Goal: Transaction & Acquisition: Purchase product/service

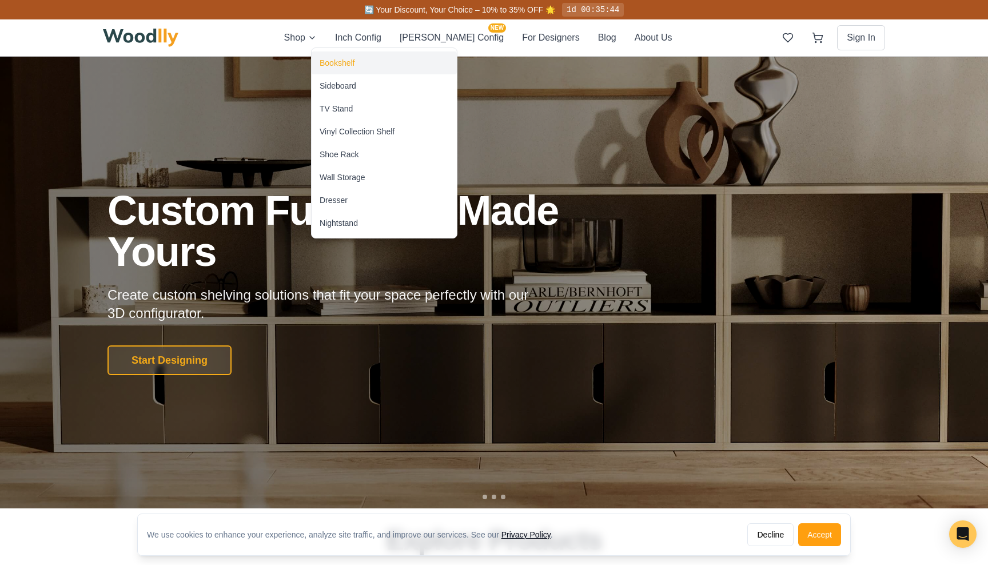
click at [337, 61] on div "Bookshelf" at bounding box center [337, 62] width 35 height 11
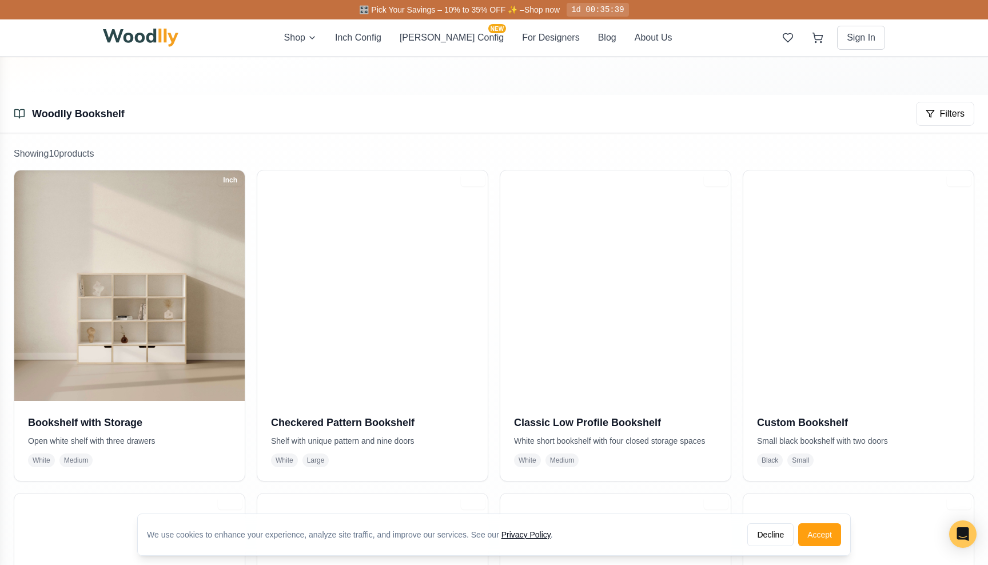
scroll to position [144, 0]
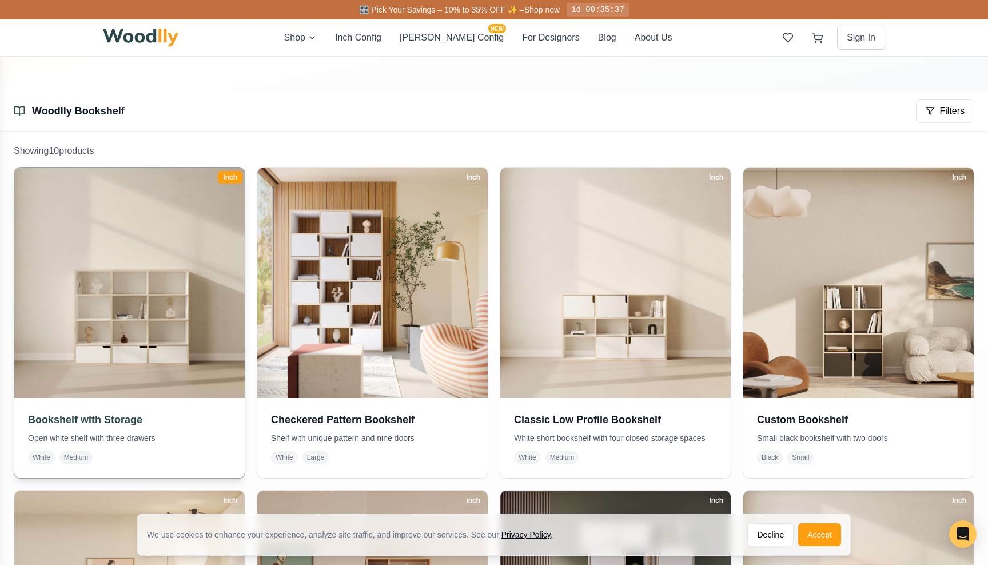
click at [161, 326] on img at bounding box center [130, 283] width 242 height 242
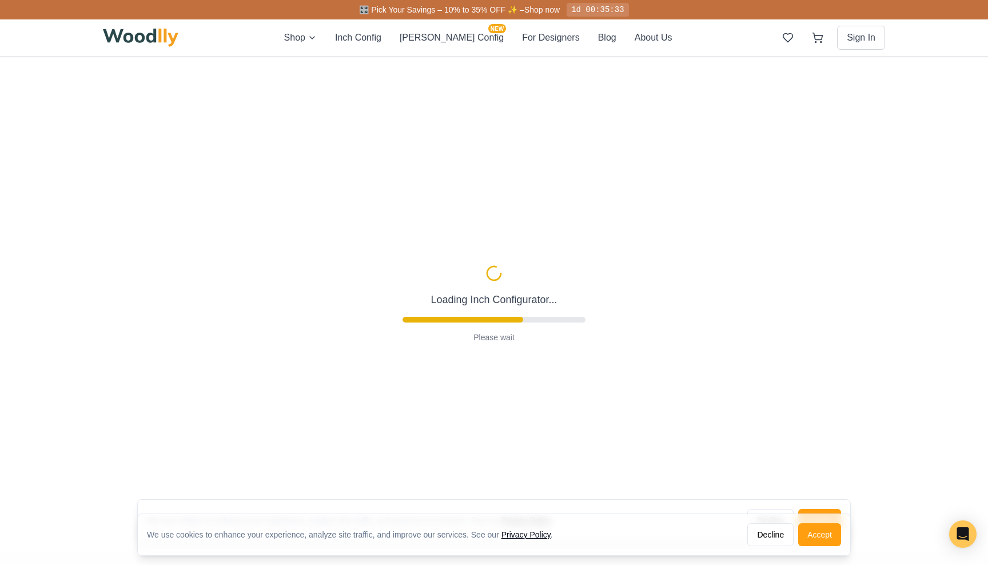
type input "57"
type input "4"
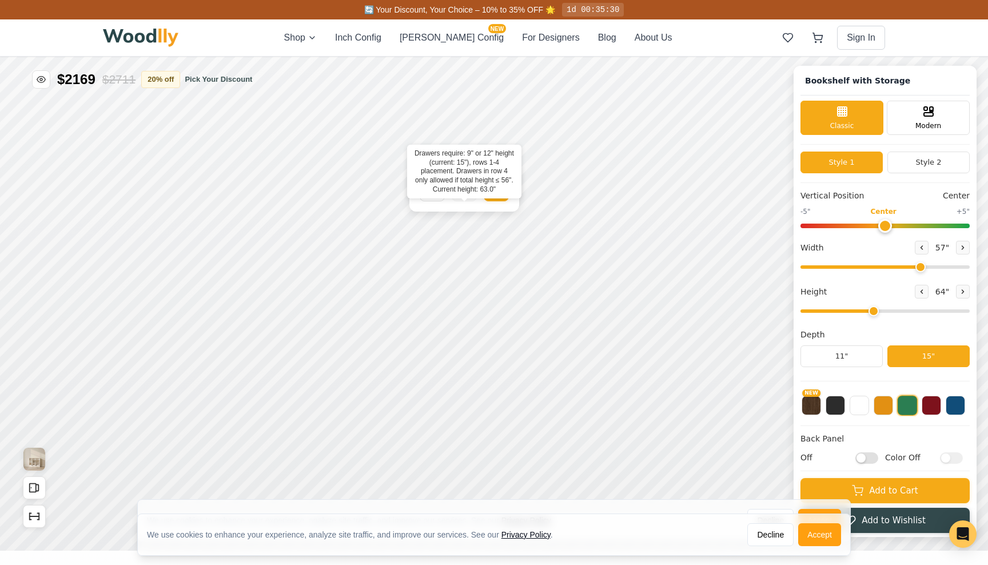
click at [469, 188] on rect at bounding box center [464, 188] width 9 height 7
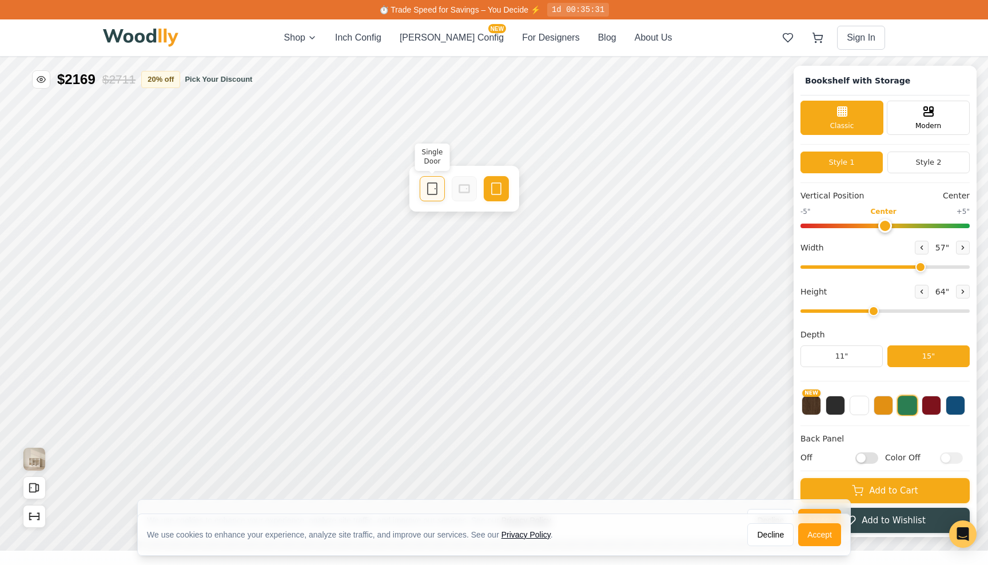
click at [429, 194] on rect at bounding box center [432, 188] width 9 height 11
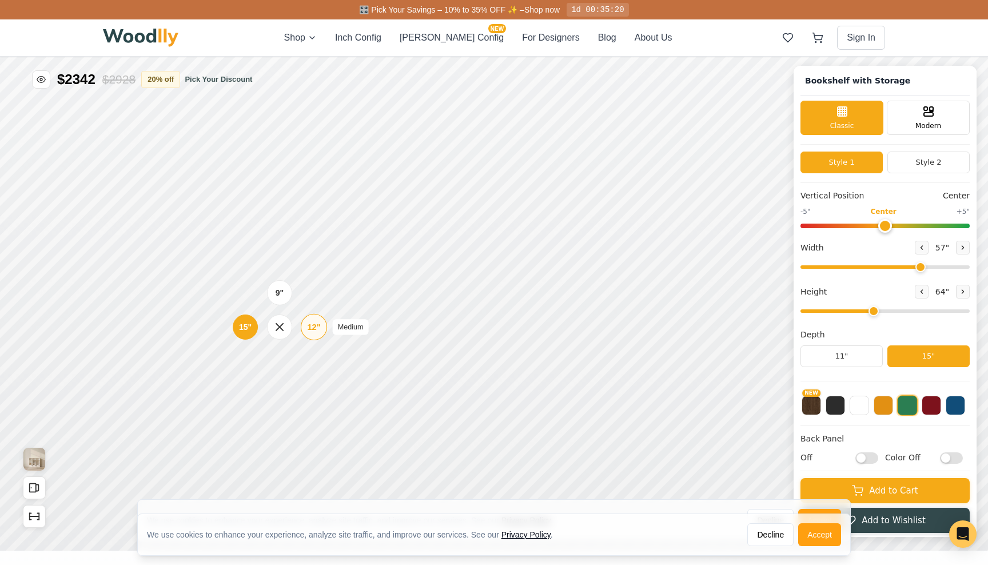
click at [313, 325] on div "12"" at bounding box center [313, 327] width 13 height 13
click at [309, 271] on div "12"" at bounding box center [310, 269] width 13 height 13
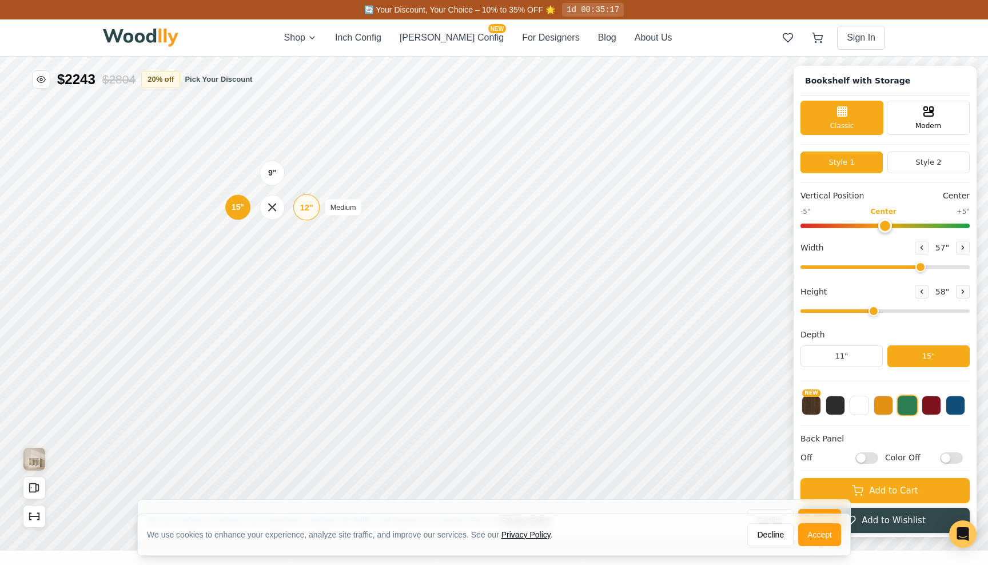
click at [311, 210] on div "12"" at bounding box center [306, 207] width 13 height 13
click at [302, 380] on div "12"" at bounding box center [305, 378] width 13 height 13
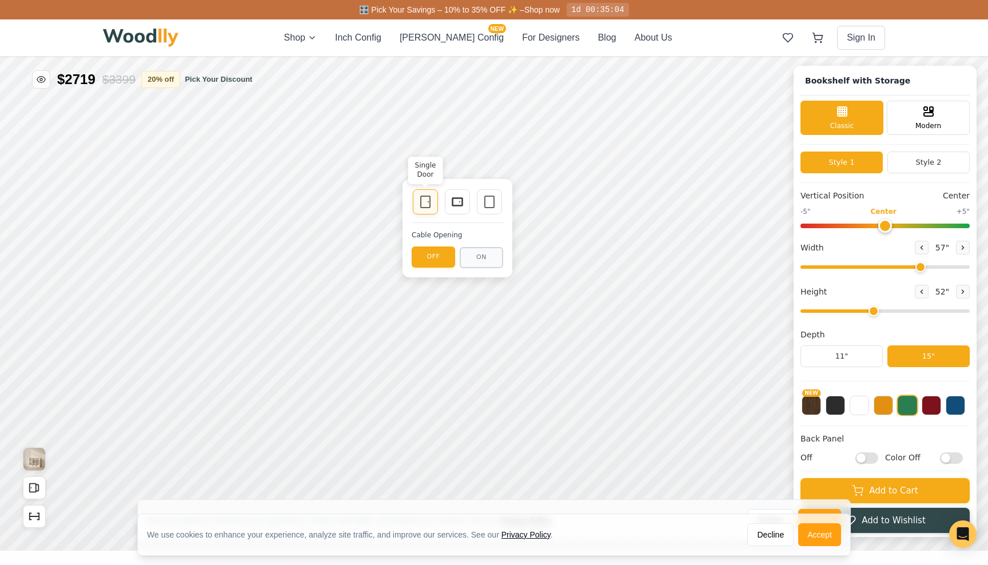
click at [424, 201] on icon at bounding box center [426, 202] width 14 height 14
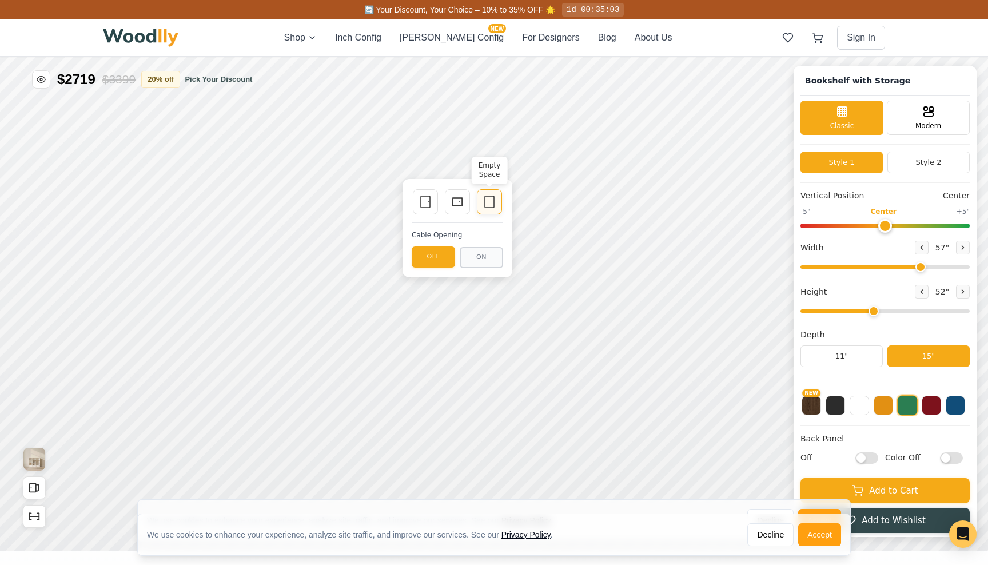
click at [490, 198] on icon at bounding box center [490, 202] width 14 height 14
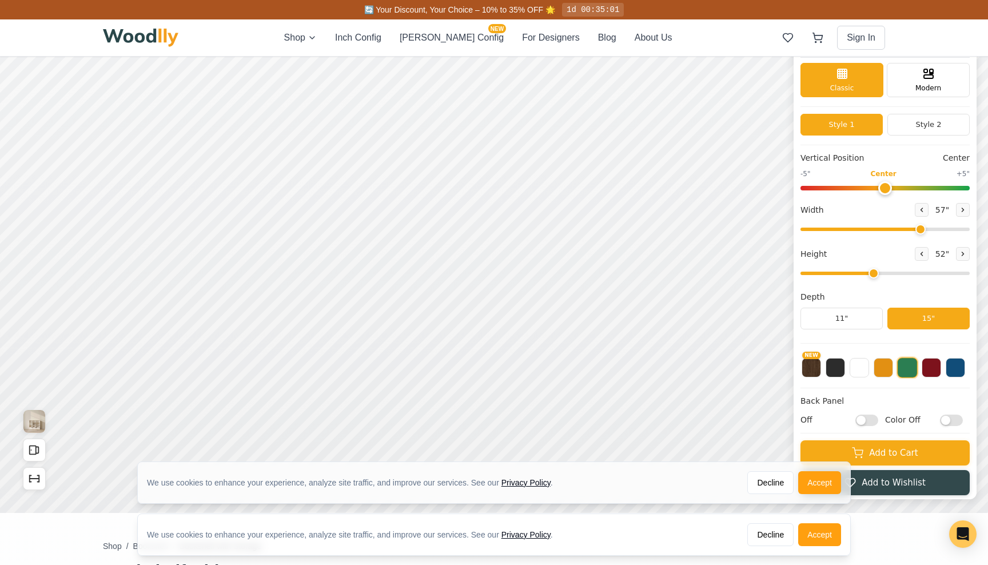
scroll to position [39, 0]
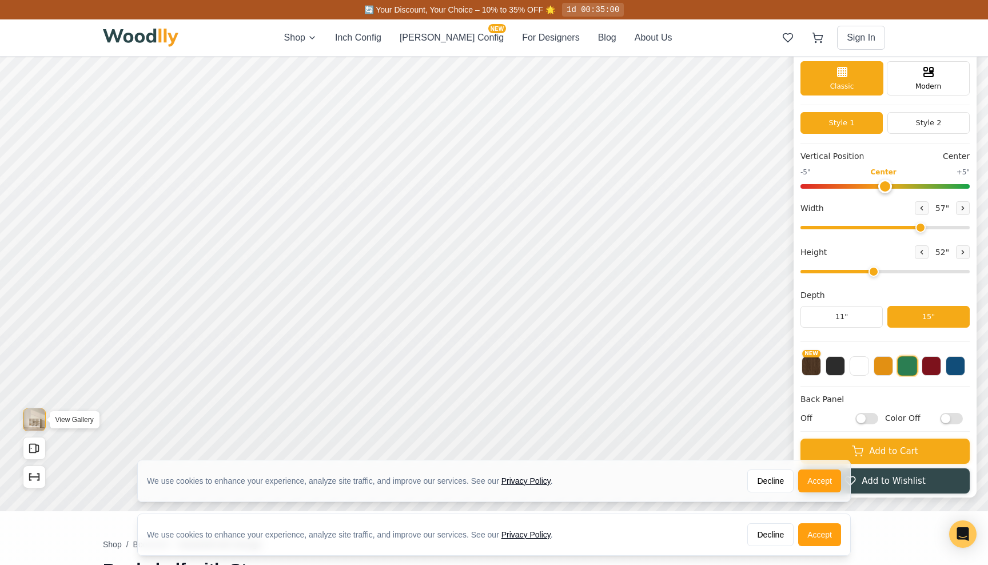
click at [37, 422] on img "View Gallery" at bounding box center [34, 419] width 22 height 23
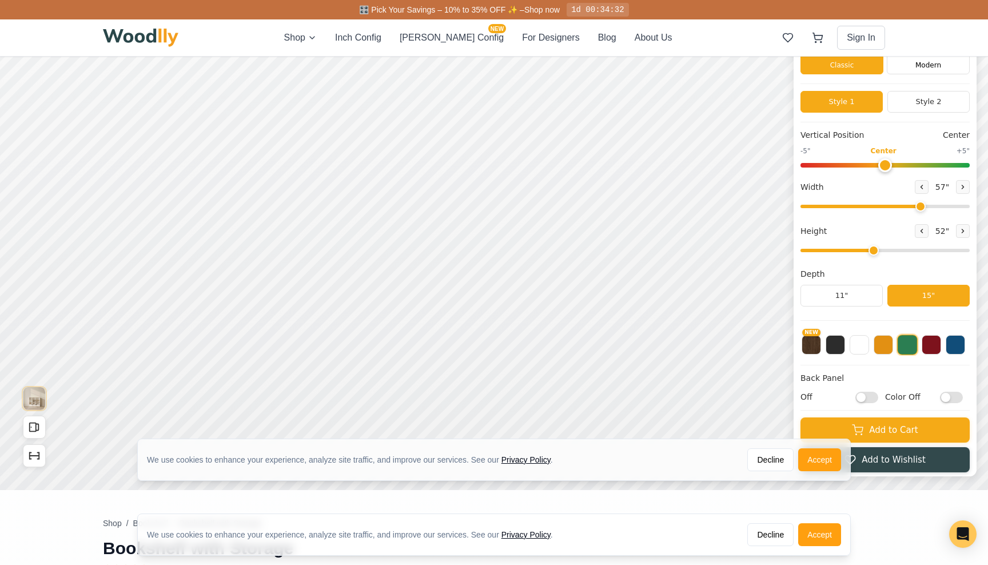
scroll to position [0, 0]
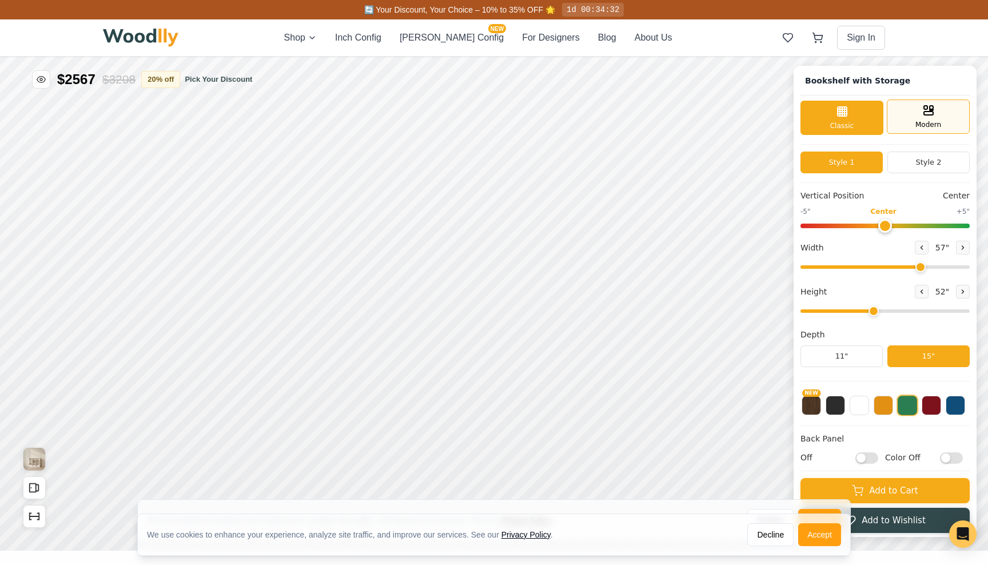
click at [923, 124] on span "Modern" at bounding box center [929, 125] width 26 height 10
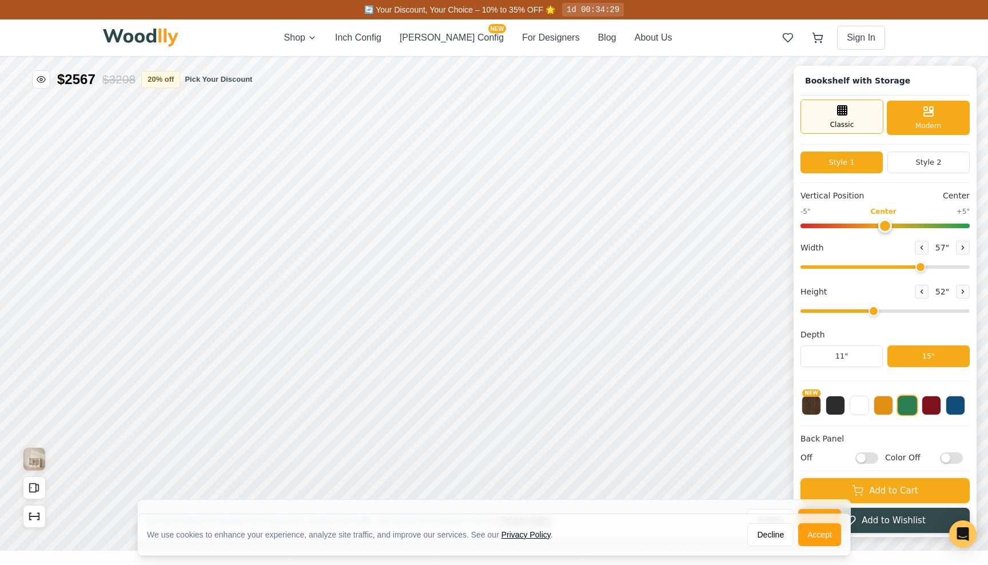
click at [853, 121] on div "Classic" at bounding box center [842, 117] width 83 height 34
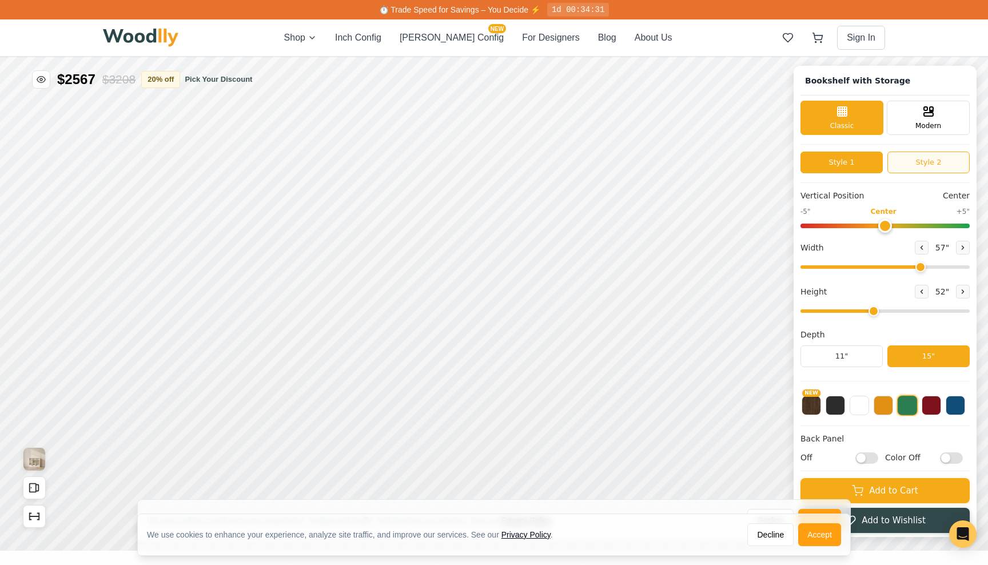
click at [931, 158] on button "Style 2" at bounding box center [929, 163] width 82 height 22
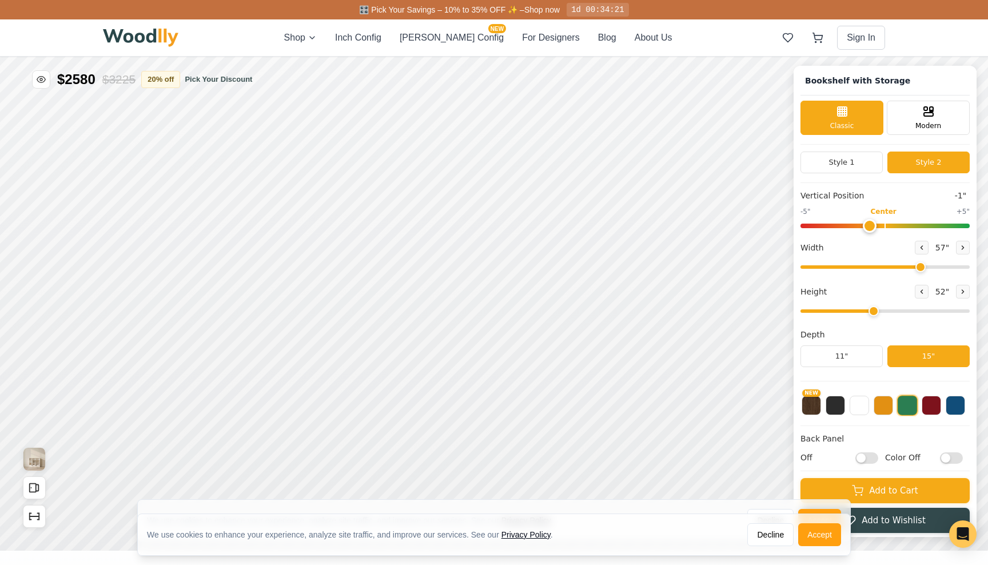
type input "0"
click at [880, 224] on input "range" at bounding box center [885, 226] width 169 height 5
click at [963, 246] on icon at bounding box center [964, 247] width 2 height 3
type input "58"
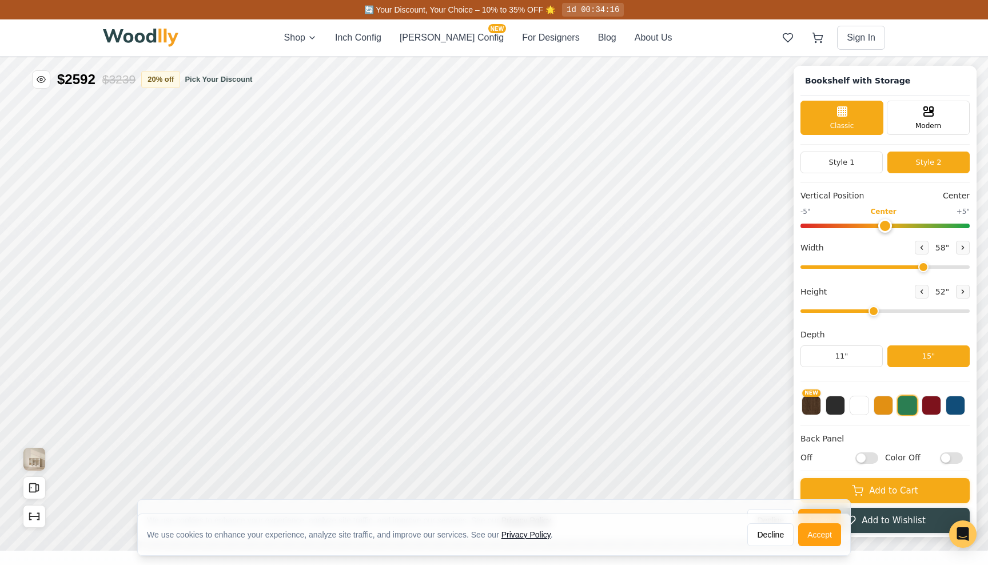
scroll to position [4, 0]
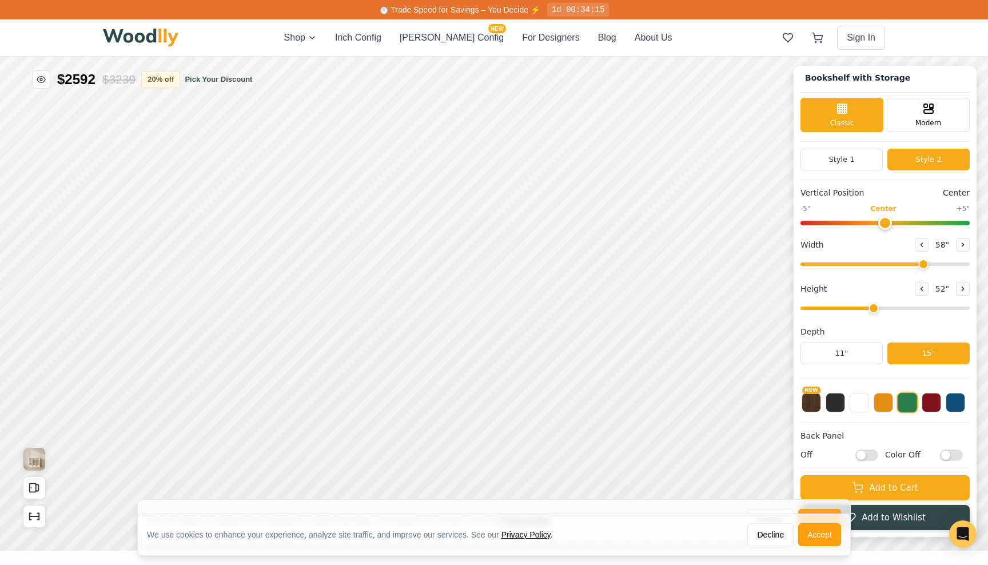
click at [869, 308] on input "range" at bounding box center [885, 308] width 169 height 3
click at [919, 285] on icon at bounding box center [922, 288] width 7 height 7
click at [960, 285] on icon at bounding box center [963, 288] width 7 height 7
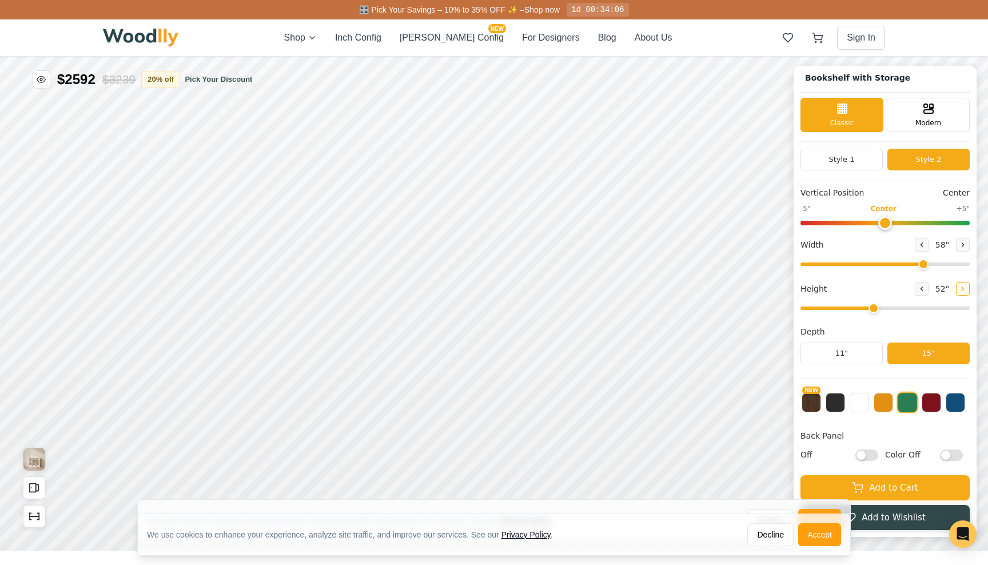
click at [960, 285] on icon at bounding box center [963, 288] width 7 height 7
click at [919, 287] on icon at bounding box center [922, 288] width 7 height 7
type input "4"
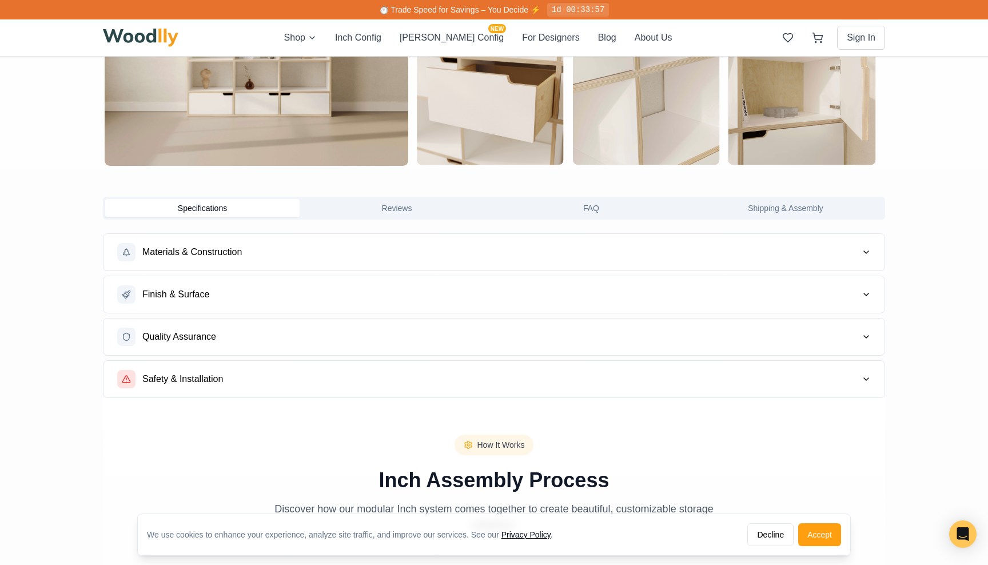
scroll to position [879, 0]
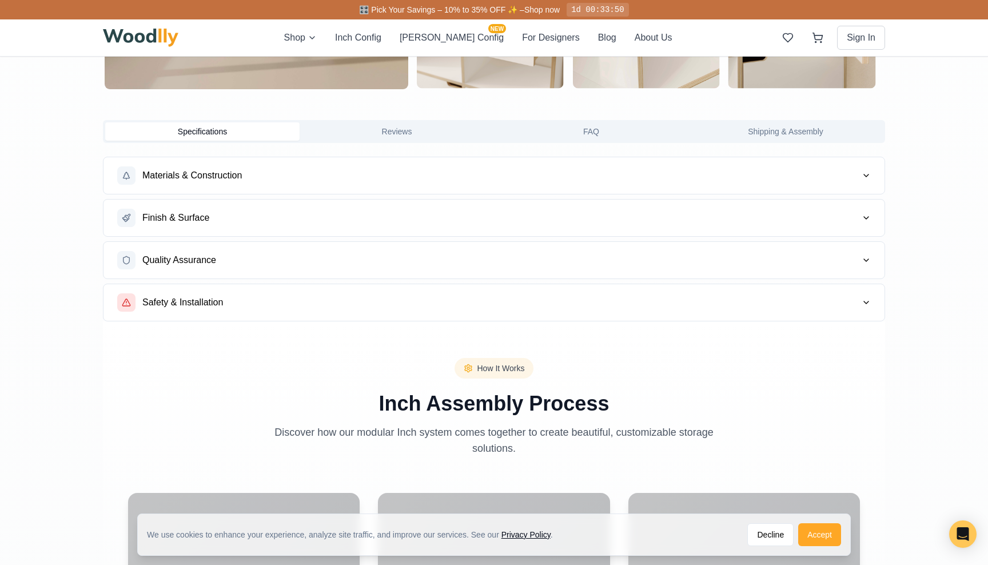
click at [818, 534] on button "Accept" at bounding box center [819, 534] width 43 height 23
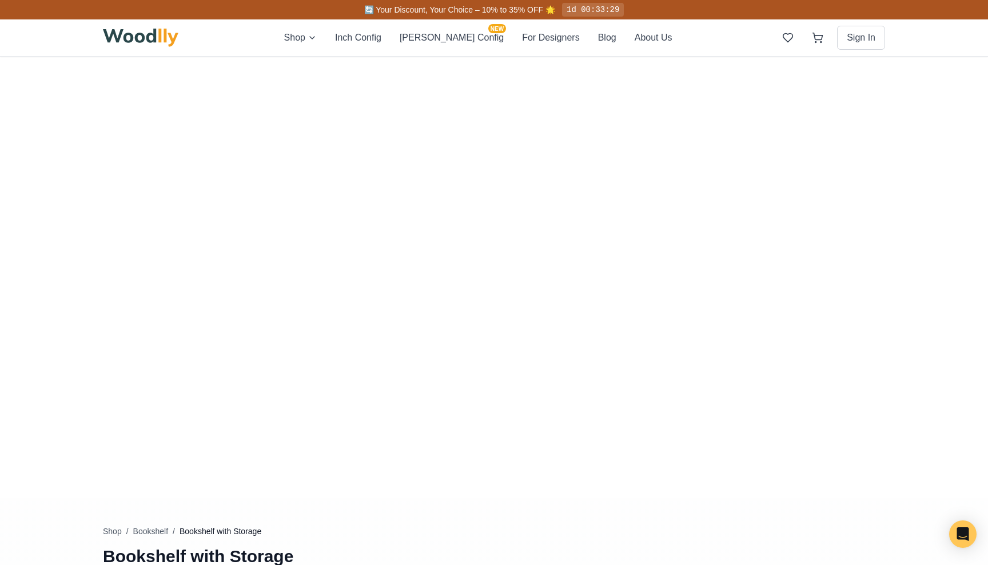
scroll to position [55, 0]
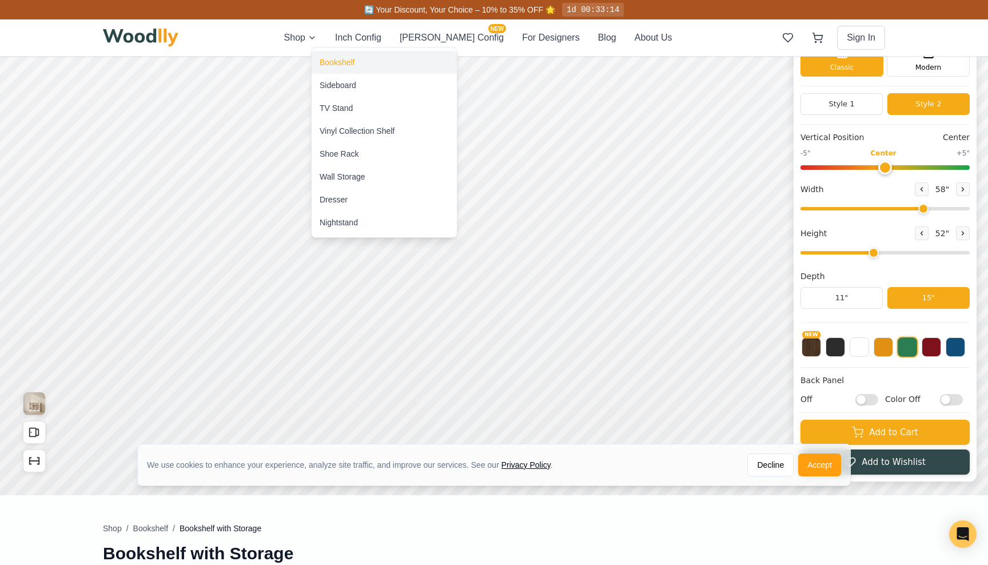
click at [338, 62] on div "Bookshelf" at bounding box center [337, 62] width 35 height 11
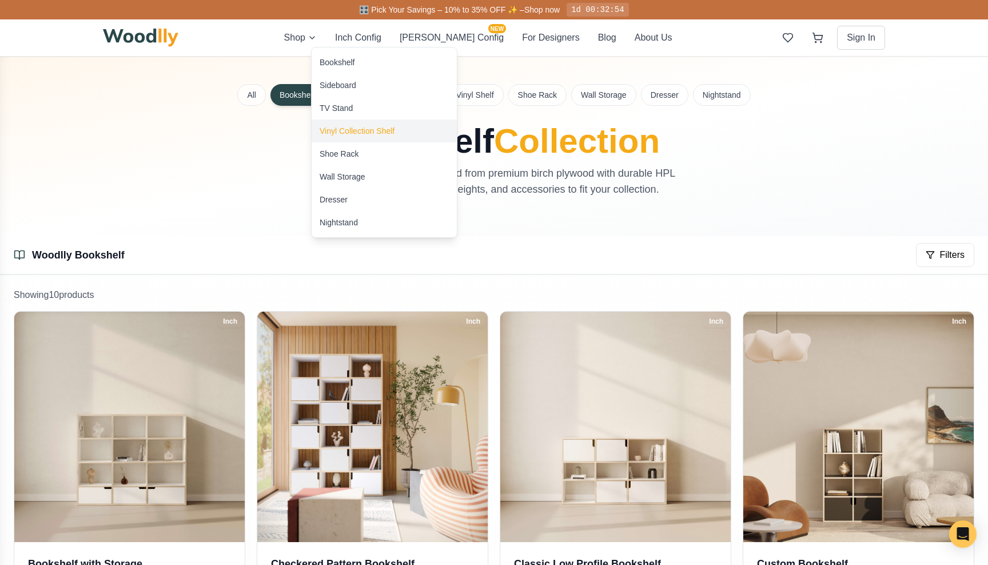
click at [375, 137] on div "Vinyl Collection Shelf" at bounding box center [384, 131] width 145 height 23
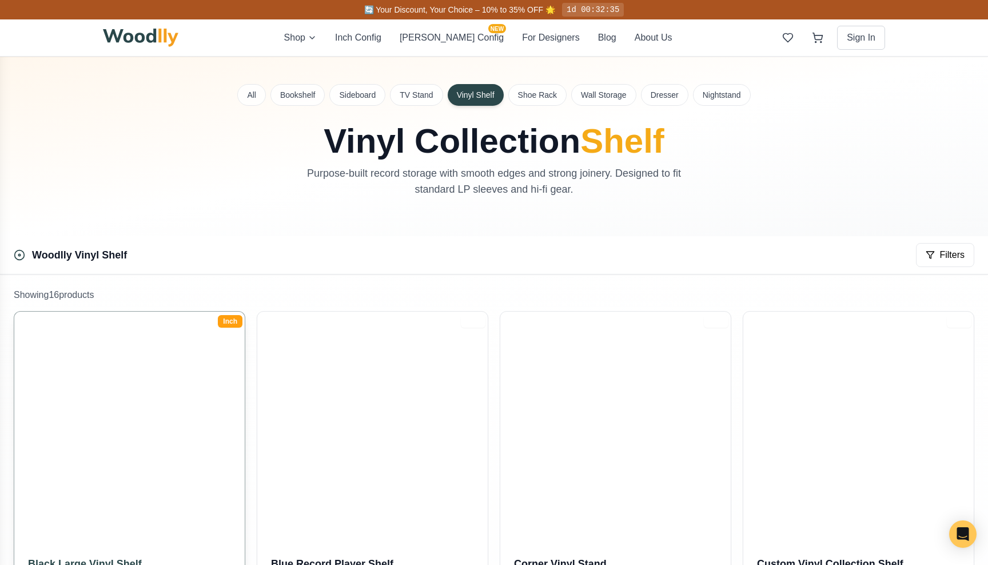
scroll to position [37, 0]
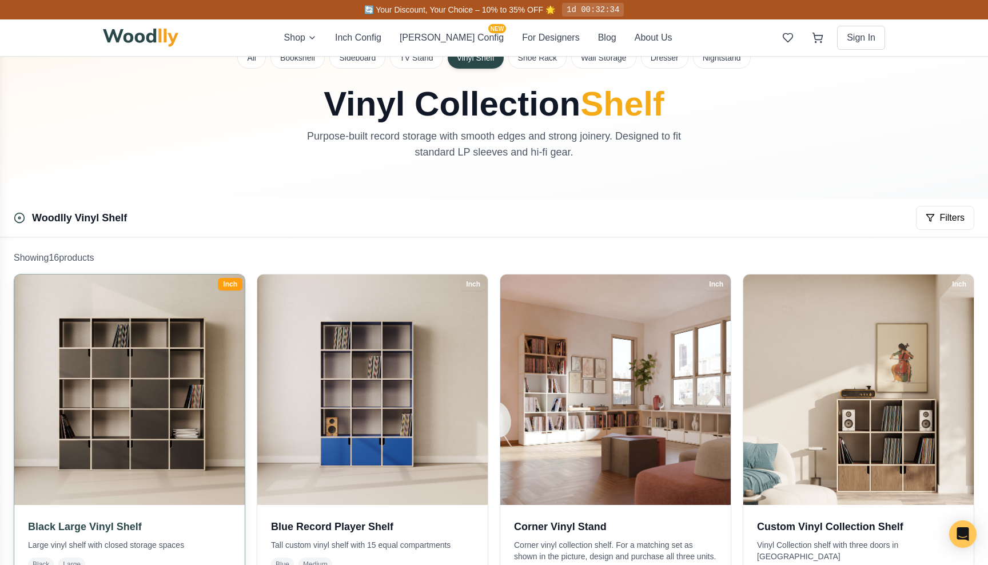
click at [160, 357] on img at bounding box center [130, 390] width 242 height 242
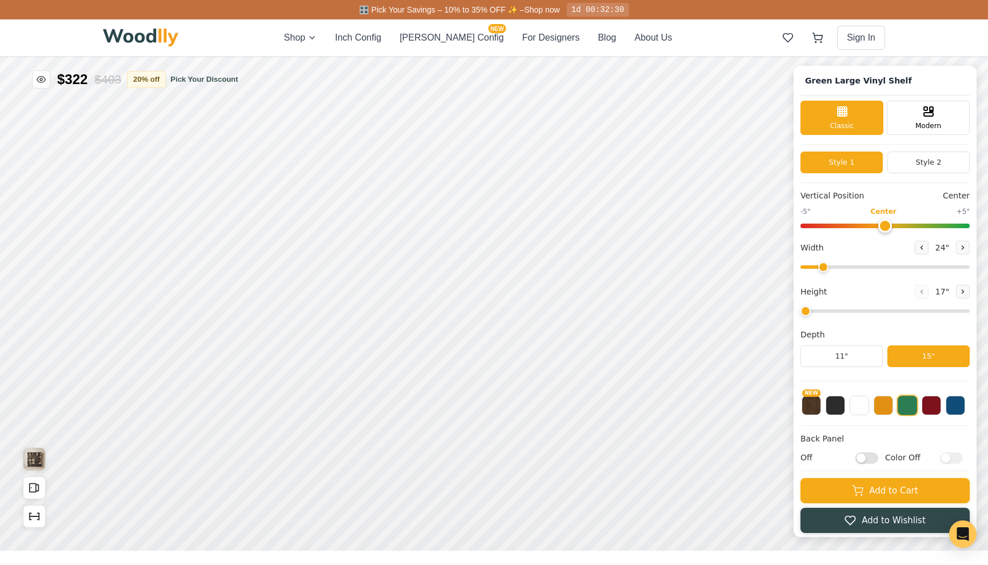
type input "72"
type input "5"
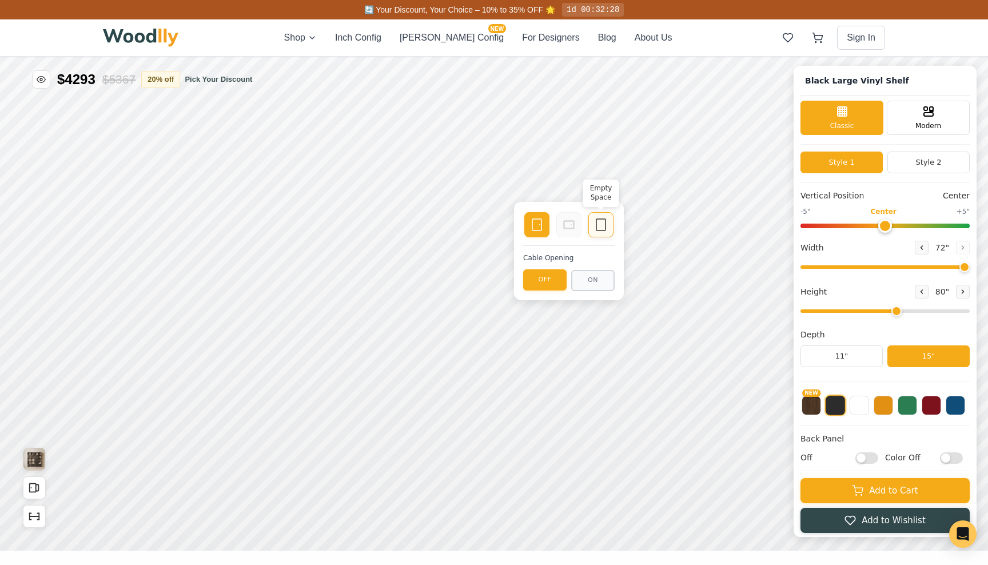
click at [602, 226] on icon at bounding box center [601, 225] width 14 height 14
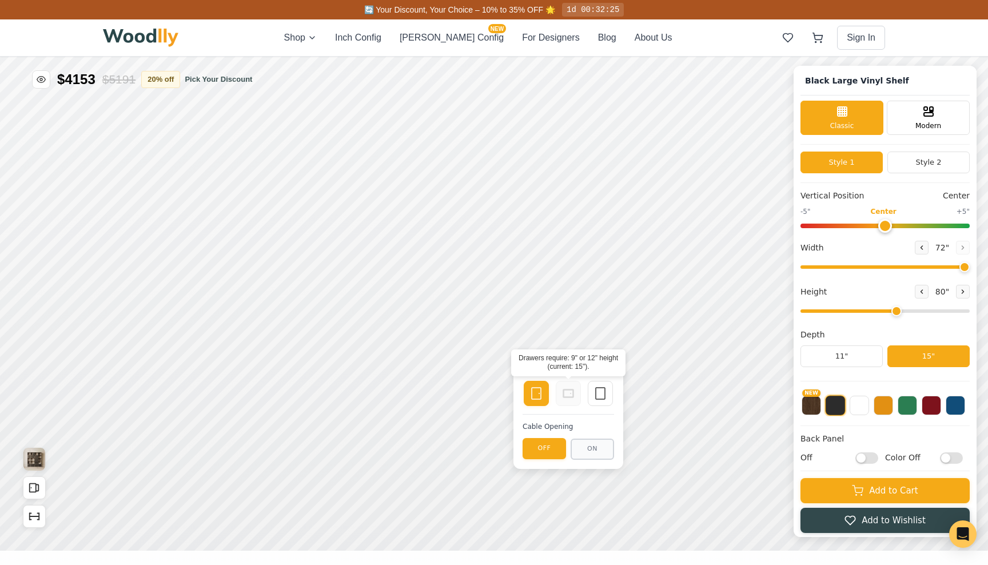
click at [570, 395] on icon at bounding box center [569, 394] width 14 height 14
click at [599, 394] on icon at bounding box center [601, 394] width 14 height 14
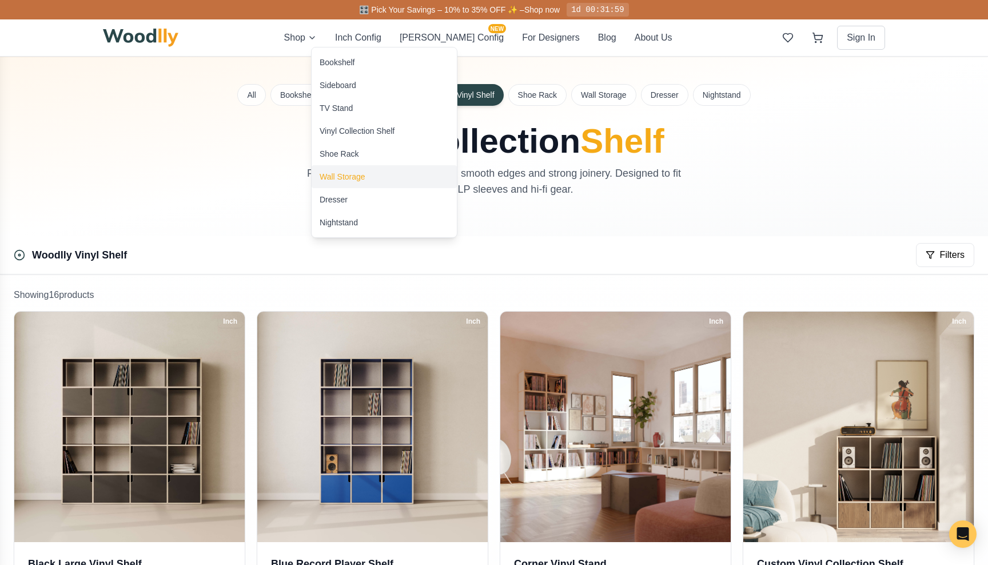
click at [347, 177] on div "Wall Storage" at bounding box center [343, 176] width 46 height 11
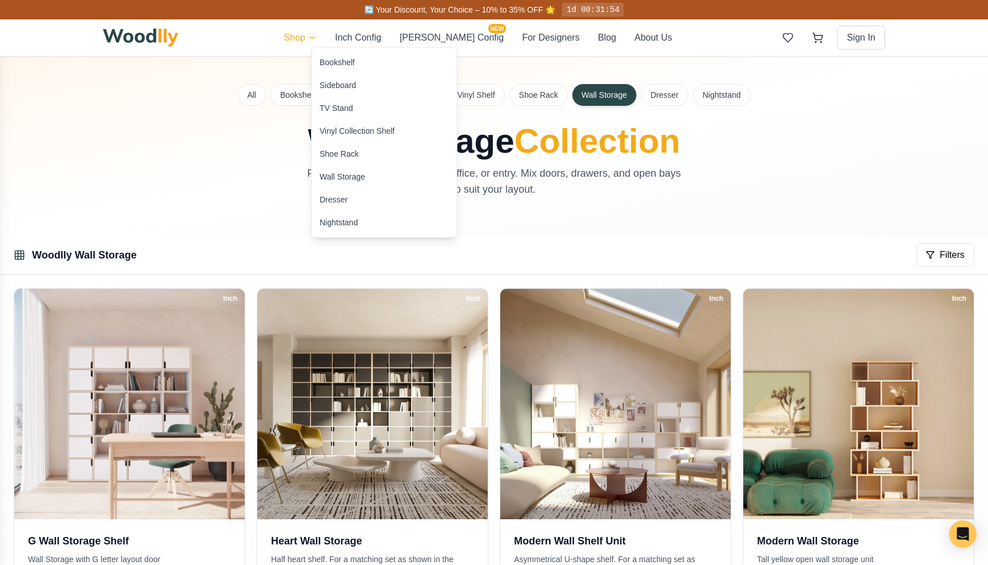
click at [340, 204] on div "Dresser" at bounding box center [334, 199] width 28 height 11
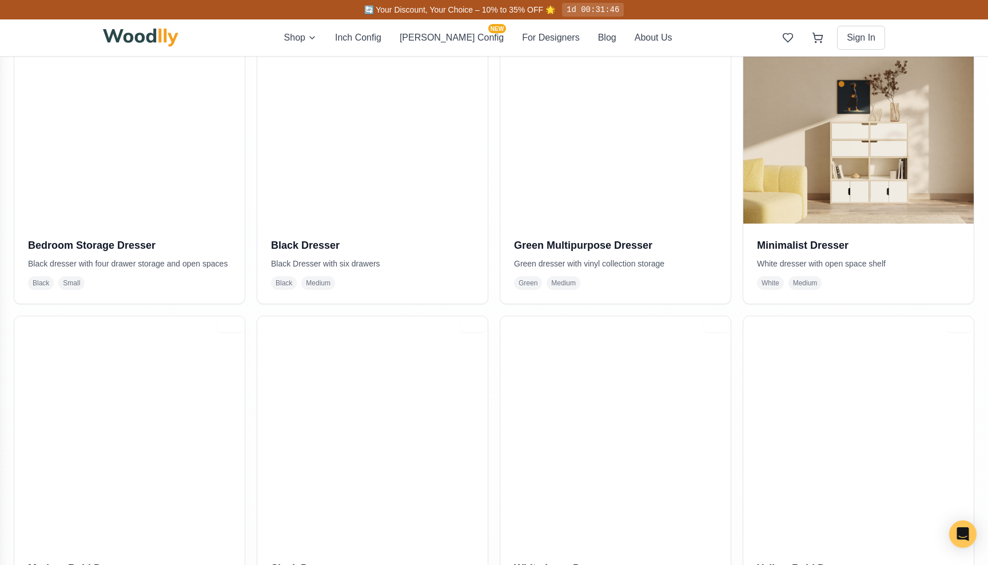
scroll to position [332, 0]
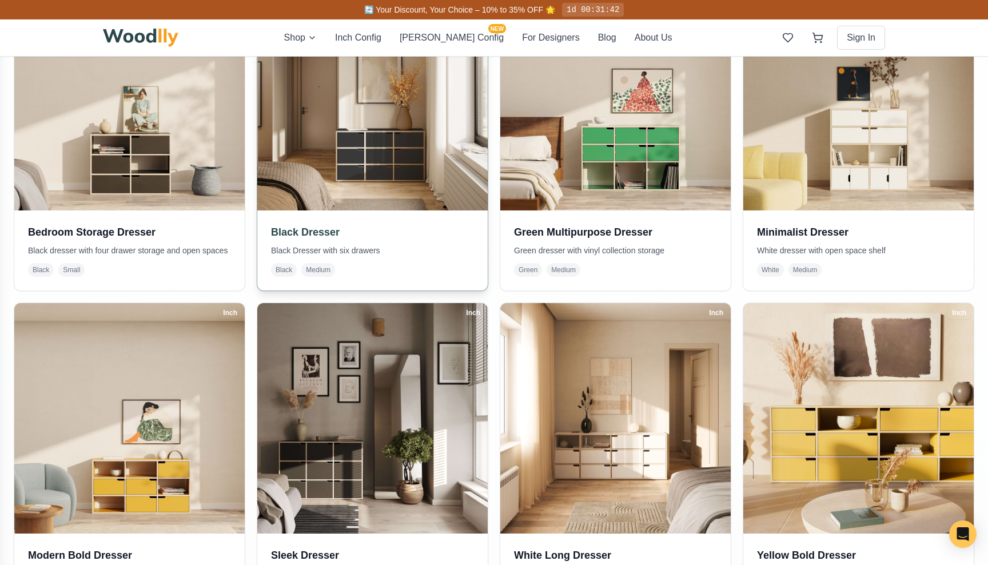
click at [394, 167] on img at bounding box center [373, 95] width 242 height 242
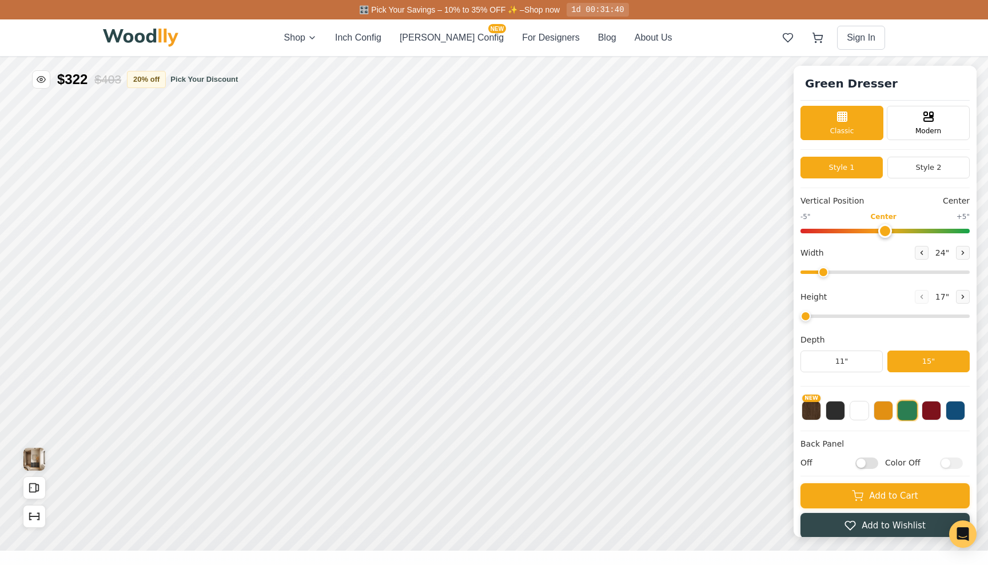
type input "55"
type input "3"
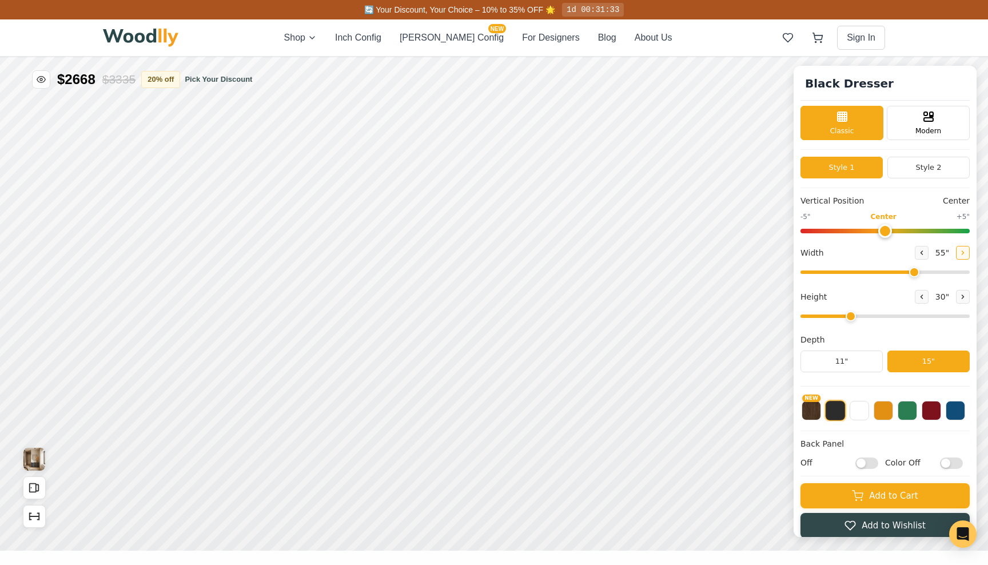
click at [960, 252] on icon at bounding box center [963, 252] width 7 height 7
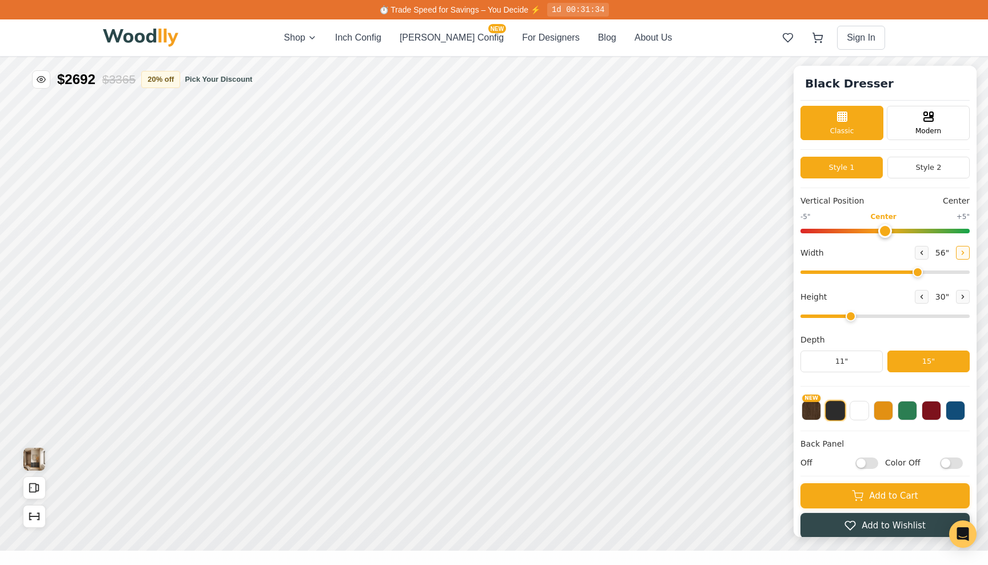
click at [960, 252] on icon at bounding box center [963, 252] width 7 height 7
type input "58"
click at [956, 297] on button at bounding box center [963, 297] width 14 height 14
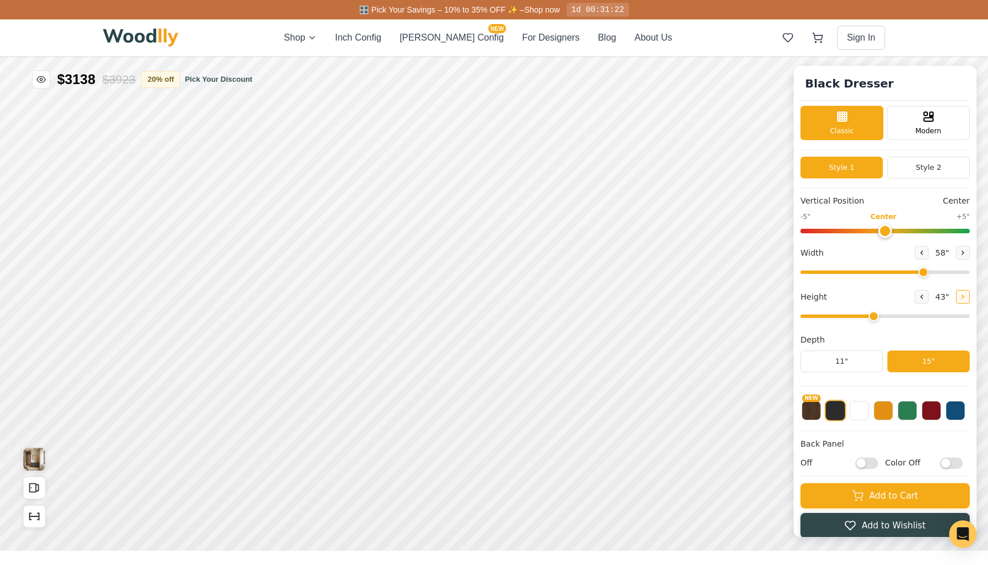
click at [962, 296] on icon at bounding box center [963, 296] width 7 height 7
type input "5"
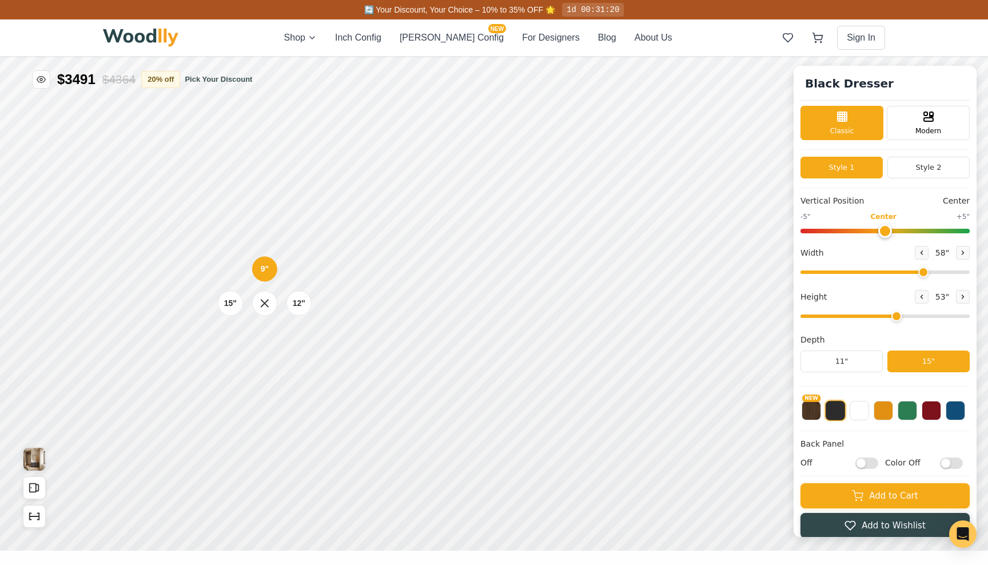
click at [265, 251] on div "9" 12" 15"" at bounding box center [265, 303] width 114 height 114
click at [231, 255] on div "9" 12" 15"" at bounding box center [265, 303] width 114 height 114
click at [265, 251] on div "9" 12" 15"" at bounding box center [265, 303] width 114 height 114
click at [263, 252] on div "9" 12" 15"" at bounding box center [265, 303] width 114 height 114
click at [232, 265] on div "9" 12" 15"" at bounding box center [265, 303] width 114 height 114
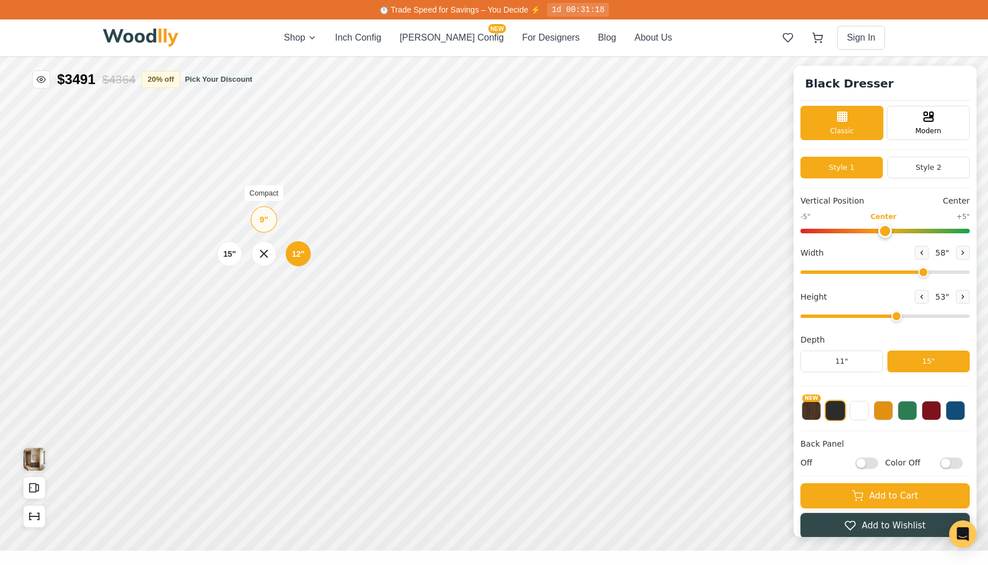
click at [263, 220] on div "9"" at bounding box center [264, 219] width 9 height 13
click at [257, 178] on div "9"" at bounding box center [260, 175] width 9 height 13
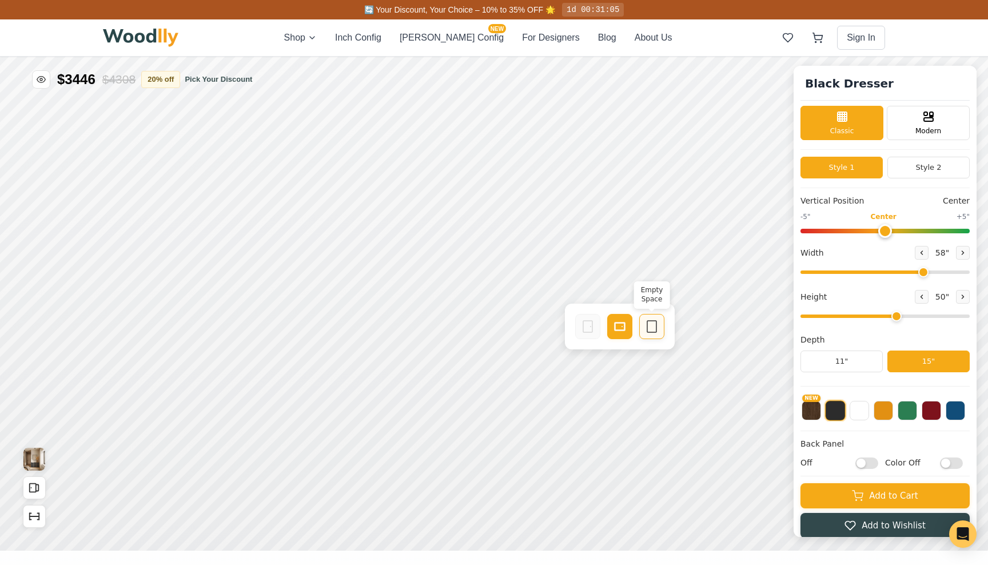
click at [659, 323] on div "Empty Space" at bounding box center [651, 326] width 25 height 25
click at [568, 320] on icon at bounding box center [570, 327] width 14 height 14
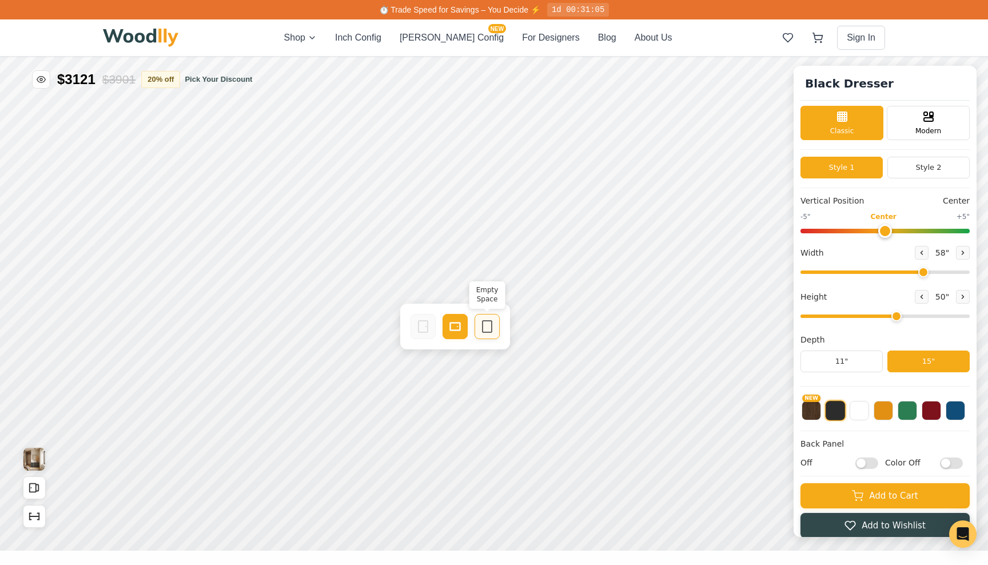
click at [488, 324] on icon at bounding box center [487, 327] width 14 height 14
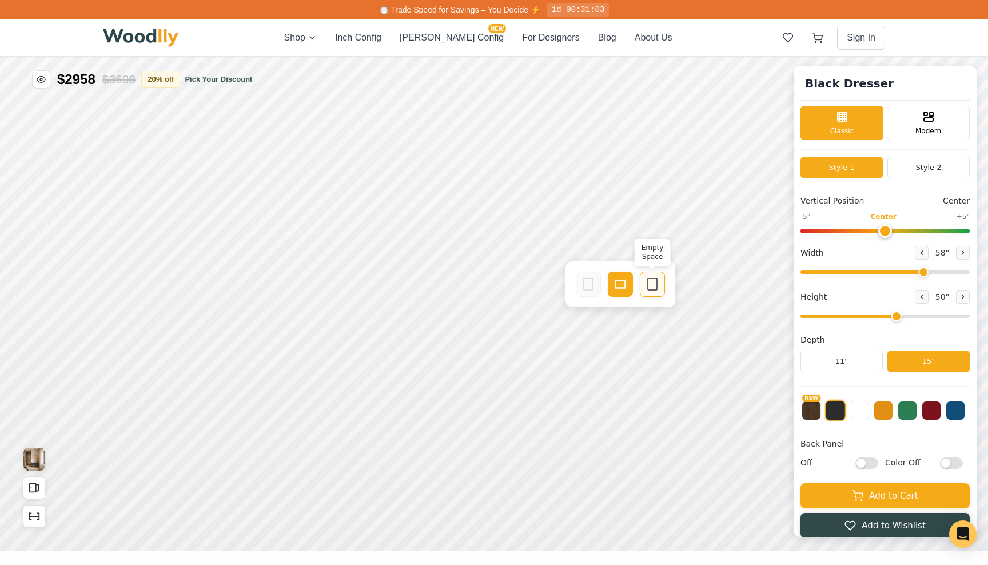
click at [650, 284] on icon at bounding box center [653, 284] width 14 height 14
click at [571, 281] on icon at bounding box center [570, 284] width 14 height 14
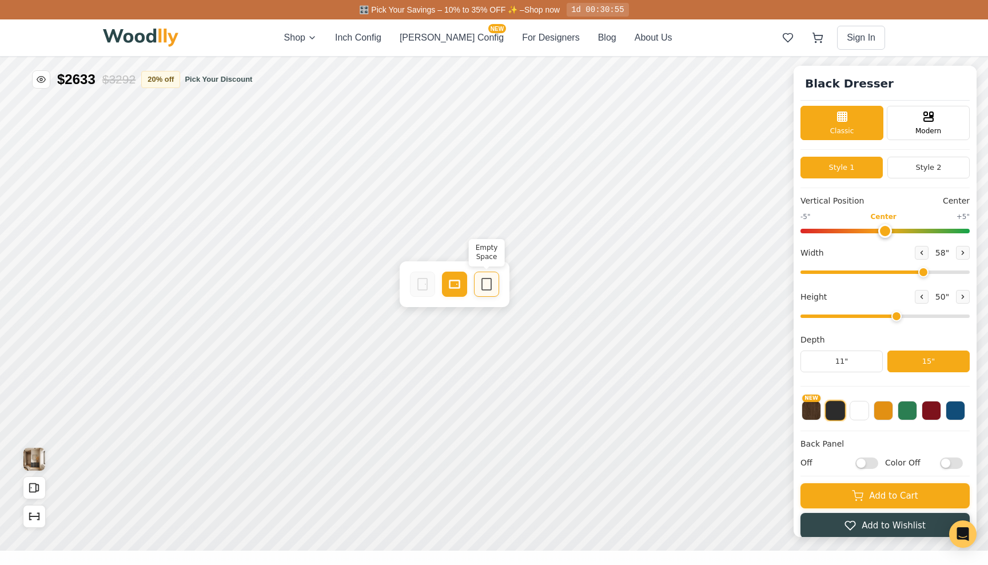
click at [490, 285] on icon at bounding box center [487, 284] width 14 height 14
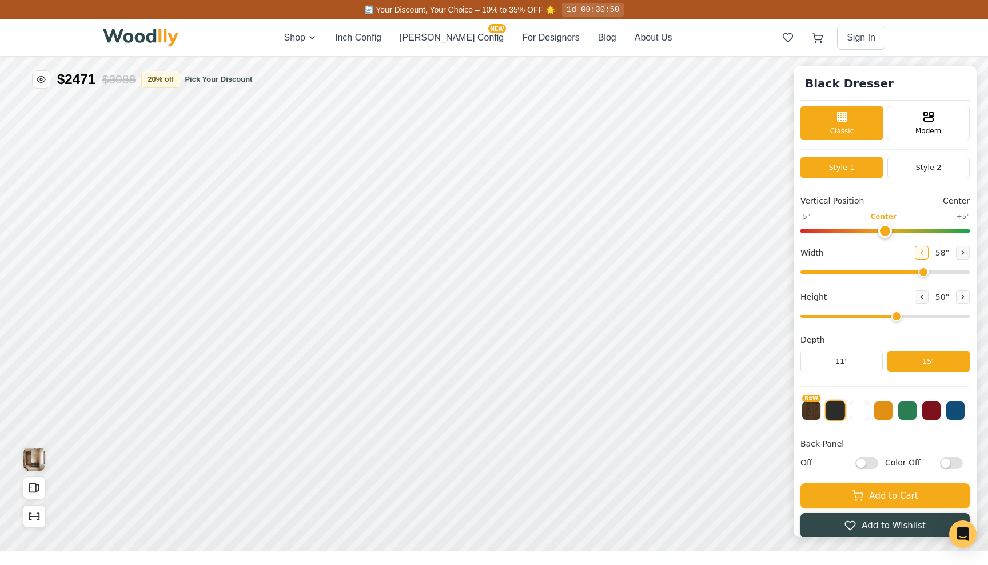
click at [915, 255] on button at bounding box center [922, 253] width 14 height 14
click at [919, 252] on icon at bounding box center [922, 252] width 7 height 7
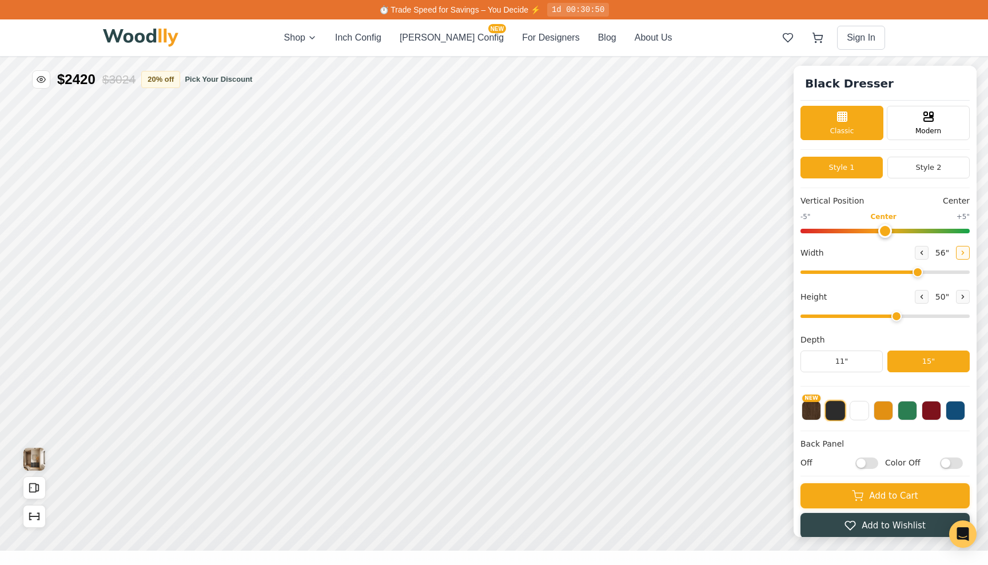
click at [956, 249] on button at bounding box center [963, 253] width 14 height 14
click at [919, 254] on icon at bounding box center [922, 252] width 7 height 7
type input "56"
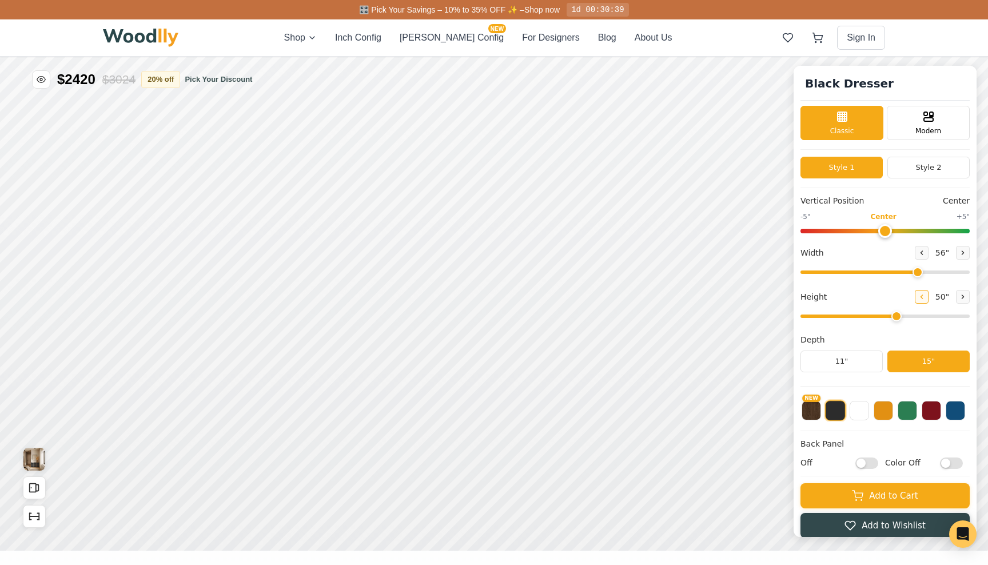
click at [921, 296] on icon at bounding box center [922, 296] width 7 height 7
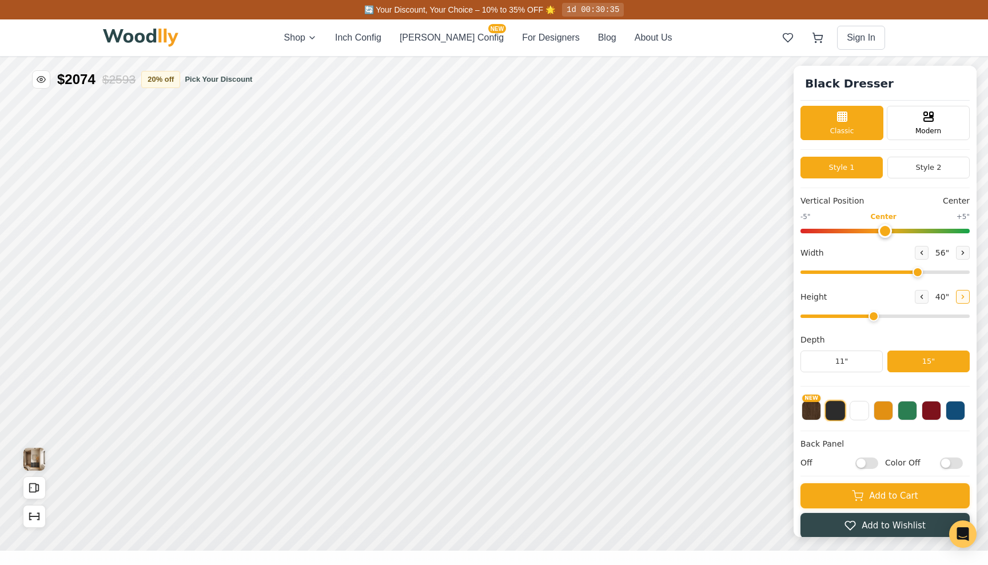
click at [960, 294] on icon at bounding box center [963, 296] width 7 height 7
type input "5"
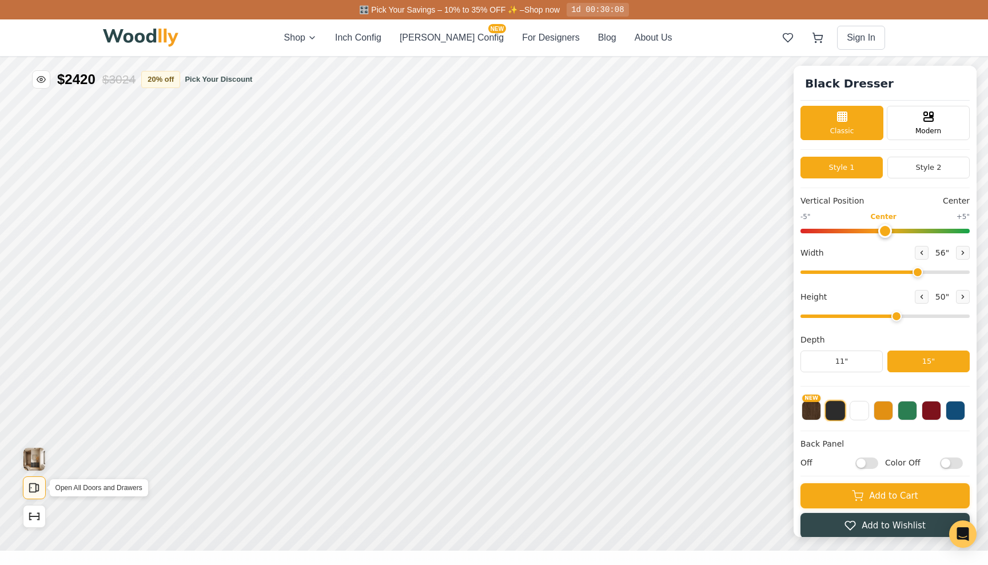
click at [34, 486] on icon "Open All Doors and Drawers" at bounding box center [34, 488] width 13 height 13
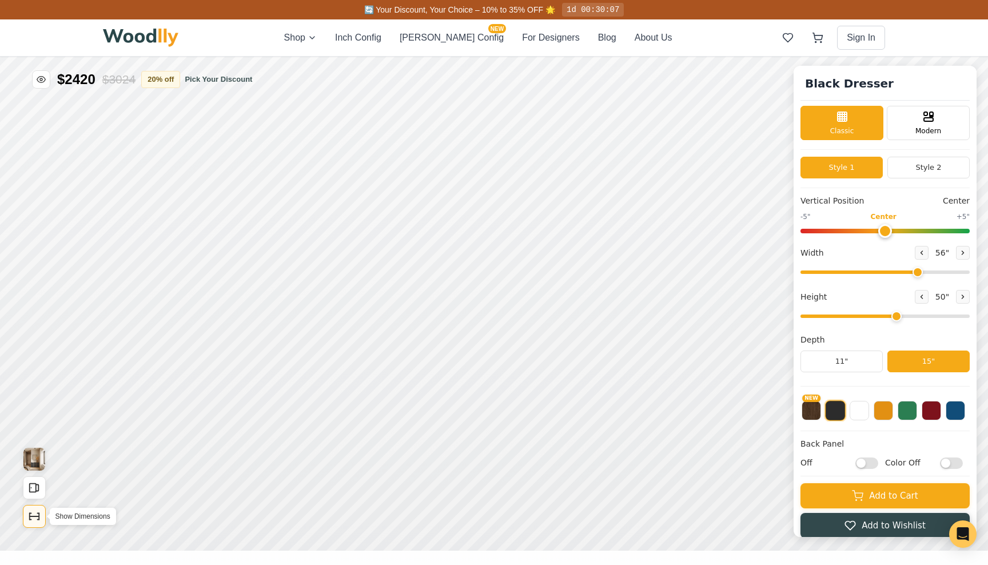
click at [34, 518] on icon "Show Dimensions" at bounding box center [34, 516] width 13 height 13
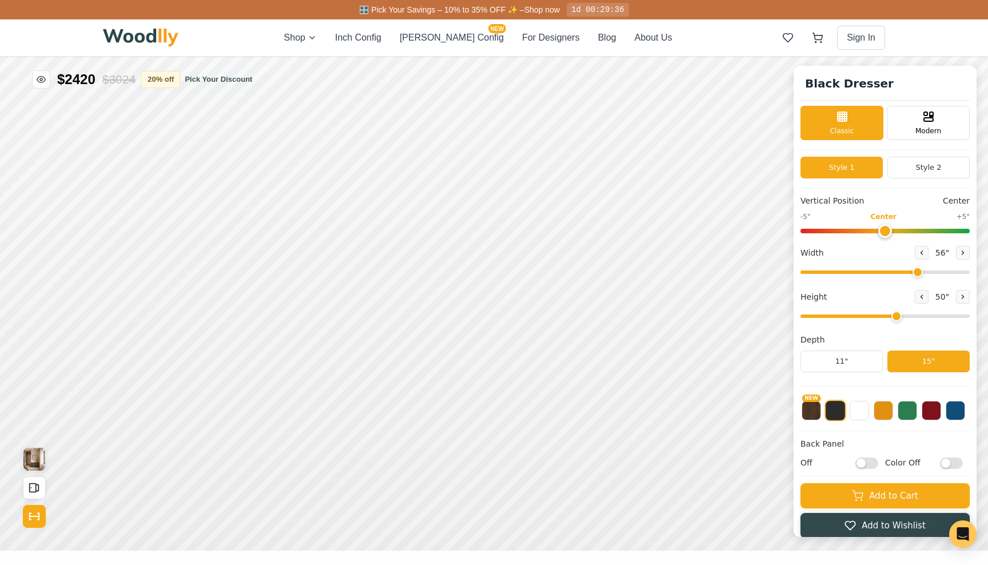
click at [703, 29] on div "Shop Inch Config [PERSON_NAME] Config NEW For Designers Blog About Us Sign In" at bounding box center [494, 37] width 782 height 37
